Goal: Check status: Check status

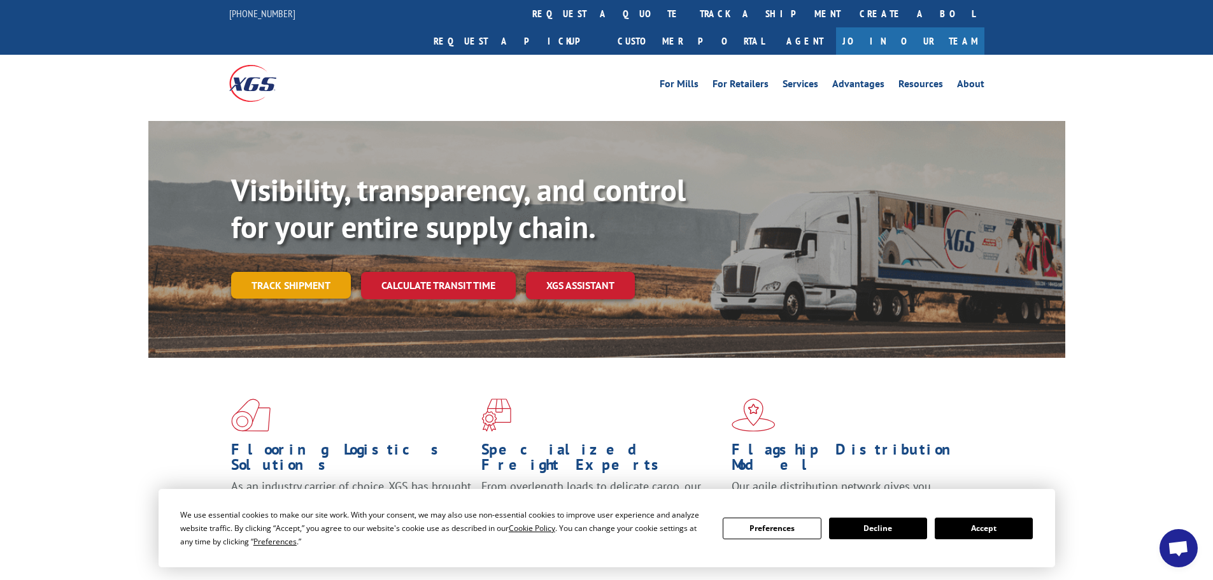
click at [278, 272] on link "Track shipment" at bounding box center [291, 285] width 120 height 27
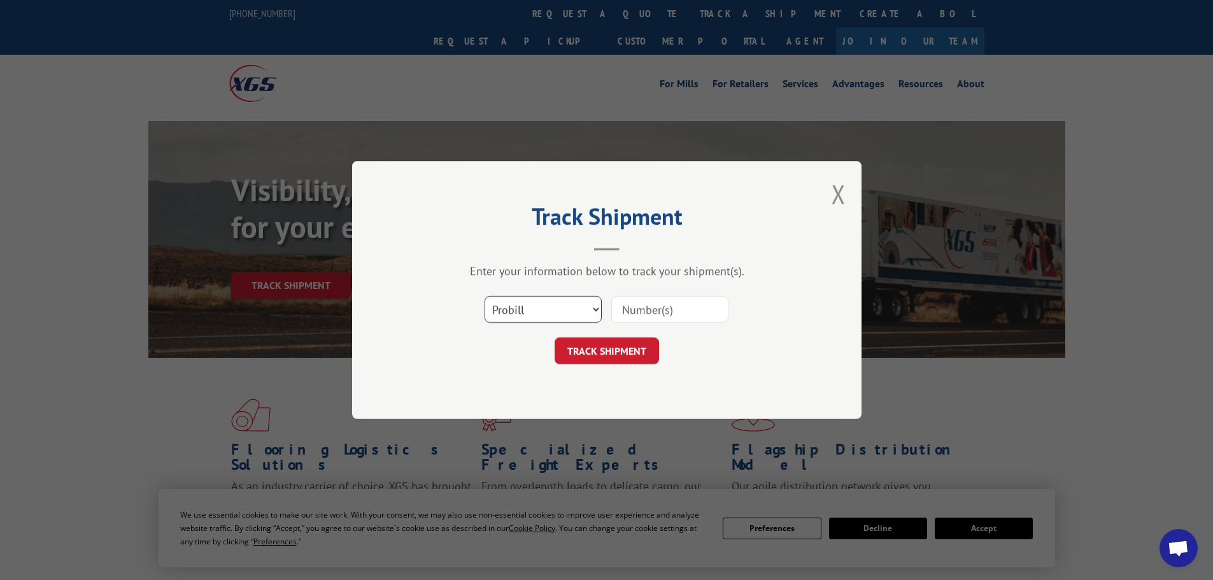
click at [590, 308] on select "Select category... Probill BOL PO" at bounding box center [543, 309] width 117 height 27
select select "bol"
click at [485, 296] on select "Select category... Probill BOL PO" at bounding box center [543, 309] width 117 height 27
click at [641, 309] on input at bounding box center [669, 309] width 117 height 27
paste input "7065631"
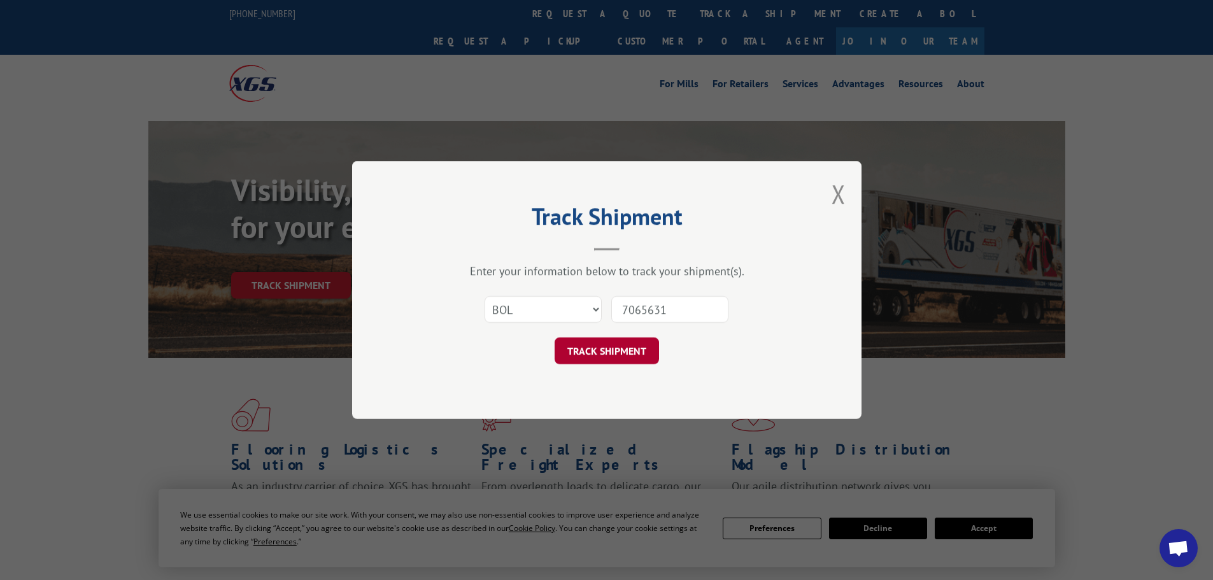
type input "7065631"
click at [610, 348] on button "TRACK SHIPMENT" at bounding box center [607, 350] width 104 height 27
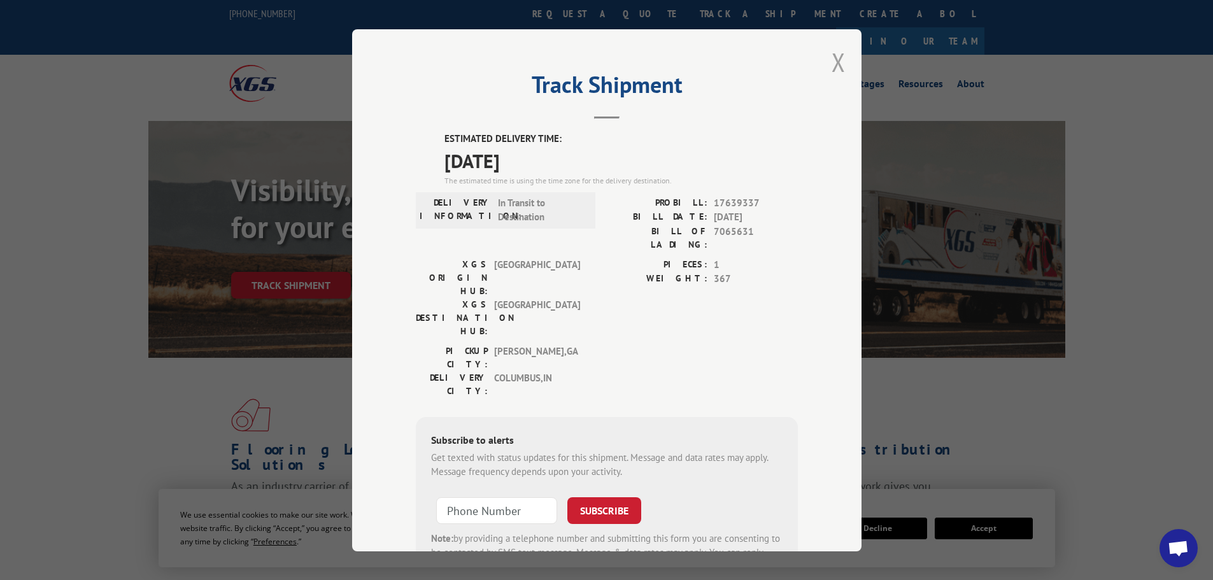
click at [834, 64] on button "Close modal" at bounding box center [839, 62] width 14 height 34
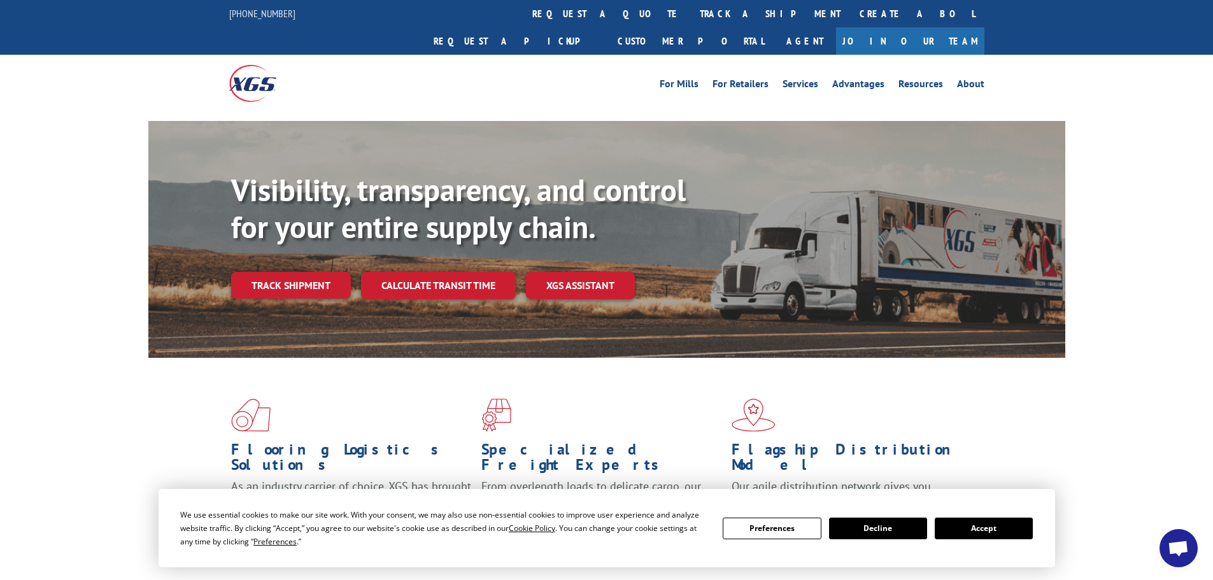
click at [983, 533] on button "Accept" at bounding box center [984, 529] width 98 height 22
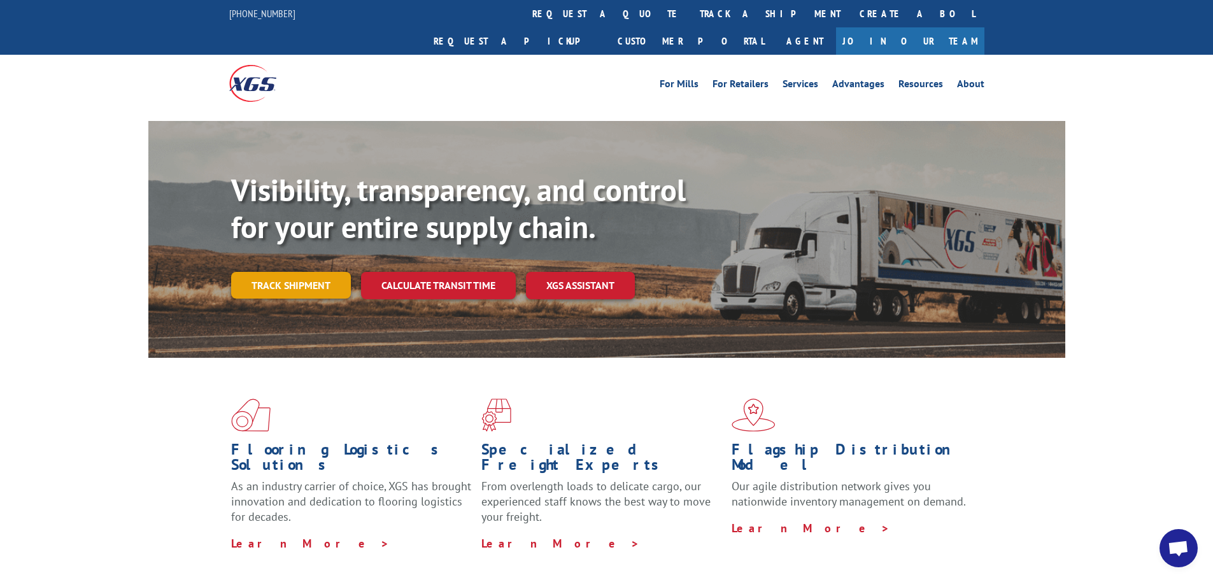
click at [323, 272] on link "Track shipment" at bounding box center [291, 285] width 120 height 27
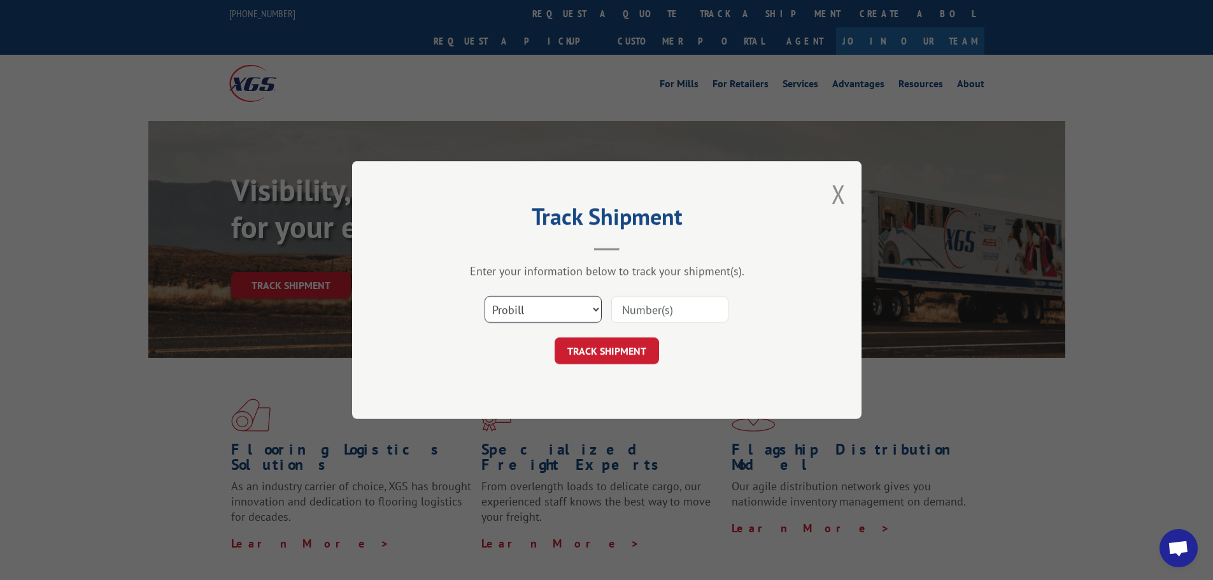
click at [550, 308] on select "Select category... Probill BOL PO" at bounding box center [543, 309] width 117 height 27
select select "bol"
click at [485, 296] on select "Select category... Probill BOL PO" at bounding box center [543, 309] width 117 height 27
click at [642, 311] on input at bounding box center [669, 309] width 117 height 27
paste input "7065631"
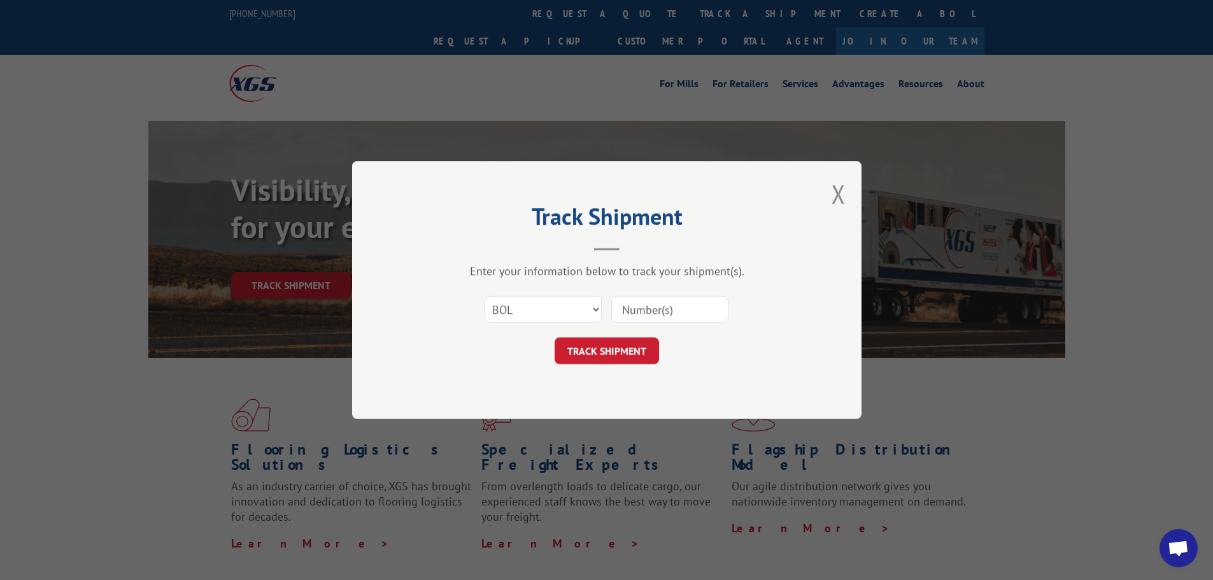
type input "7065631"
click button "TRACK SHIPMENT" at bounding box center [607, 350] width 104 height 27
